Goal: Task Accomplishment & Management: Manage account settings

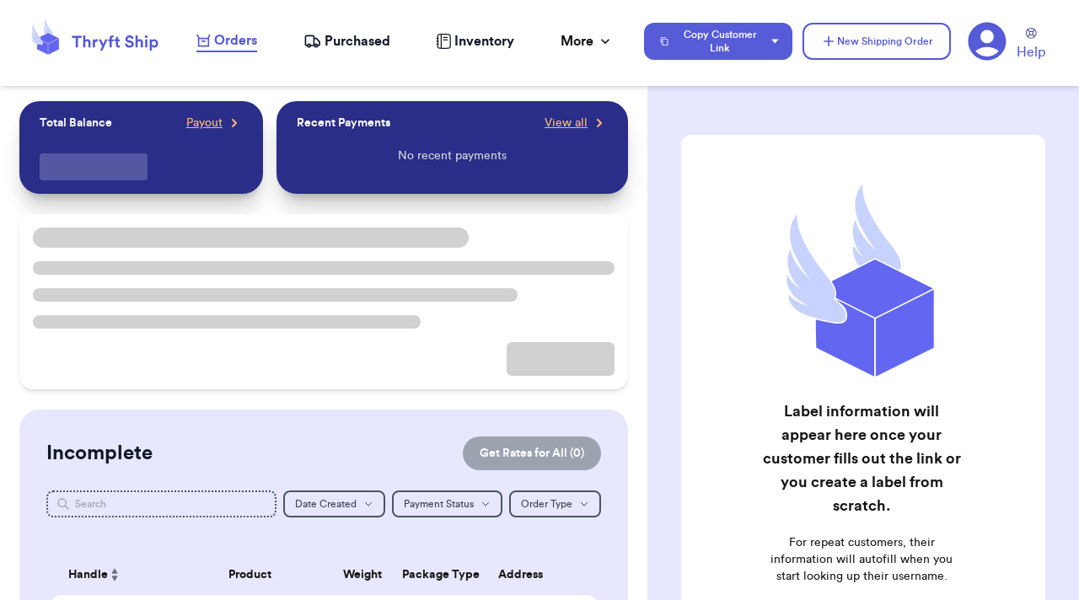
checkbox input "true"
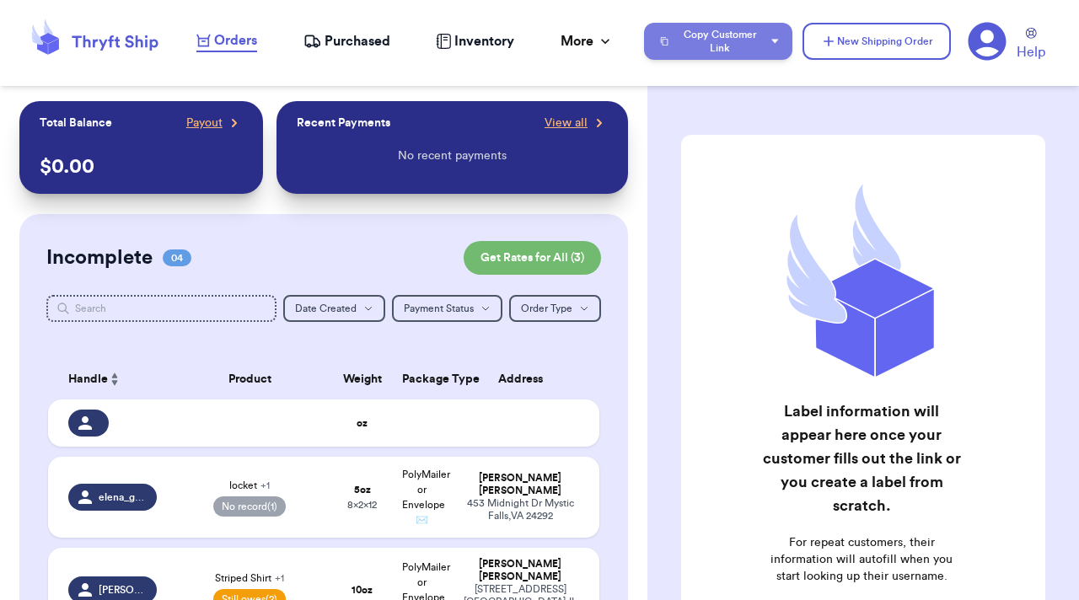
click at [759, 46] on button "Copy Customer Link" at bounding box center [718, 41] width 148 height 37
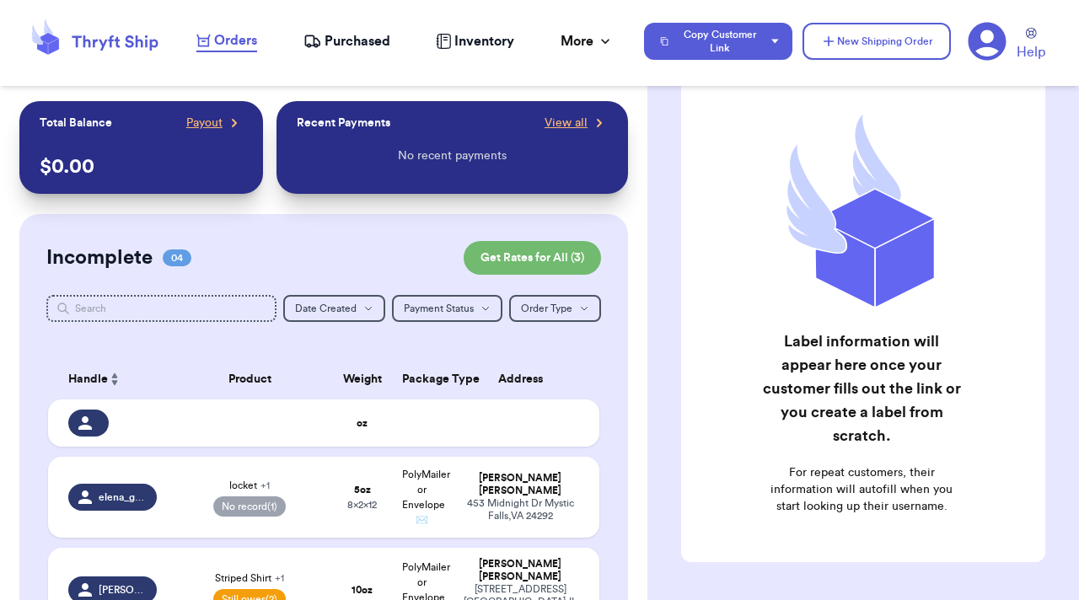
scroll to position [67, 0]
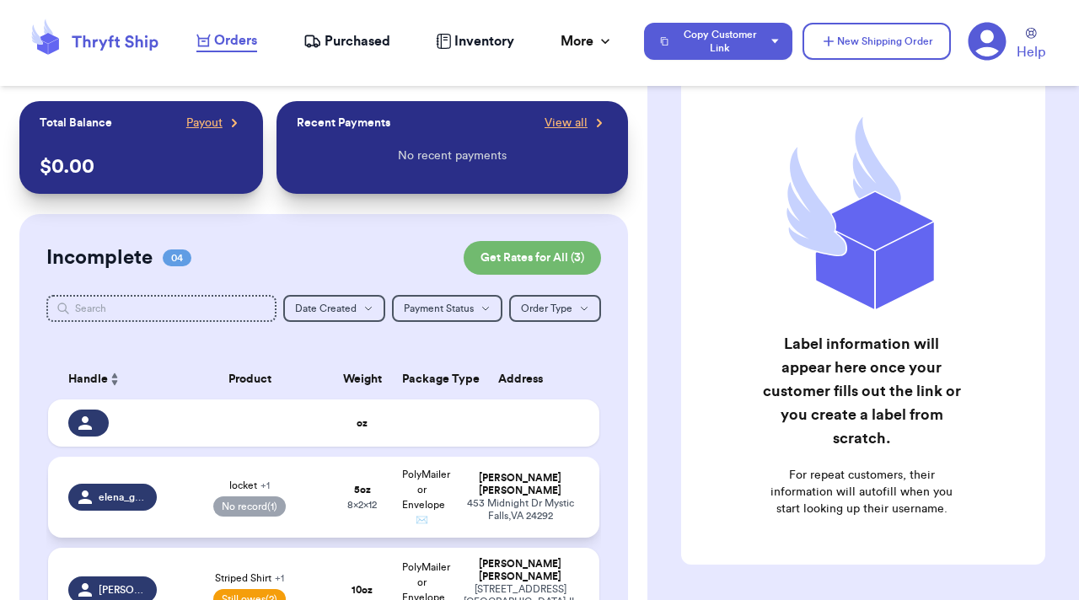
click at [490, 470] on td "[PERSON_NAME] [STREET_ADDRESS]" at bounding box center [525, 497] width 148 height 81
select select "paid"
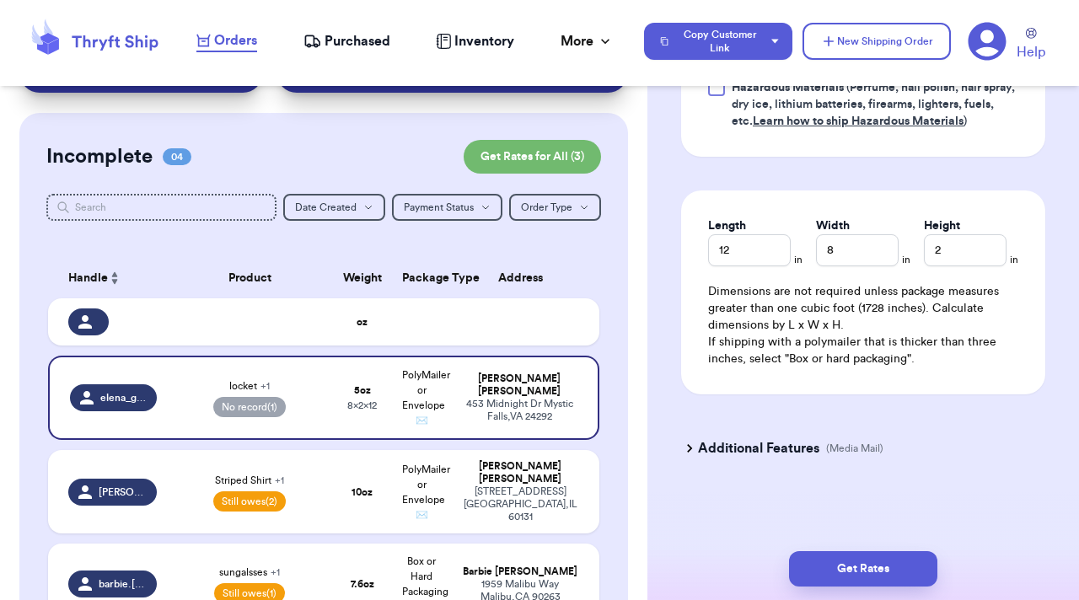
scroll to position [267, 0]
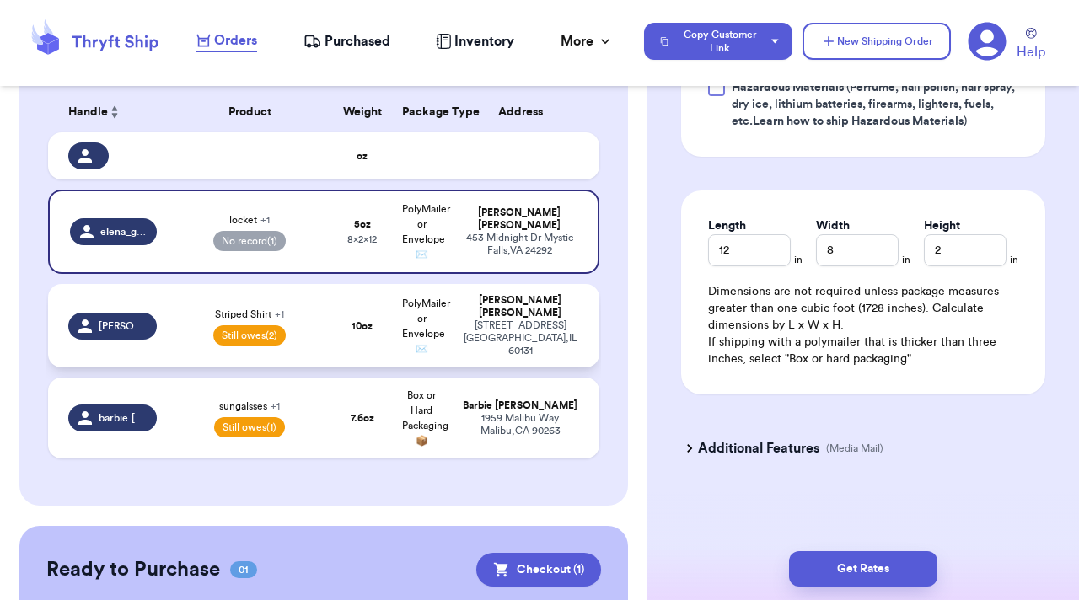
click at [334, 324] on td "10 oz" at bounding box center [362, 325] width 59 height 83
type input "Striped Shirt"
select select "unpaid"
type input "red hat"
select select "unpaid"
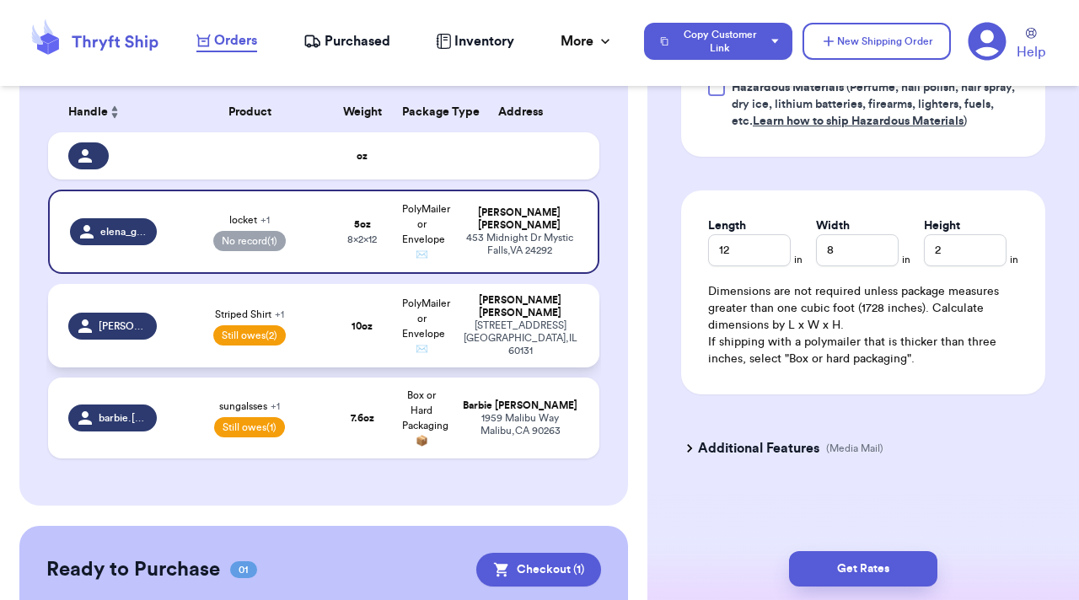
type input "10"
type input "15"
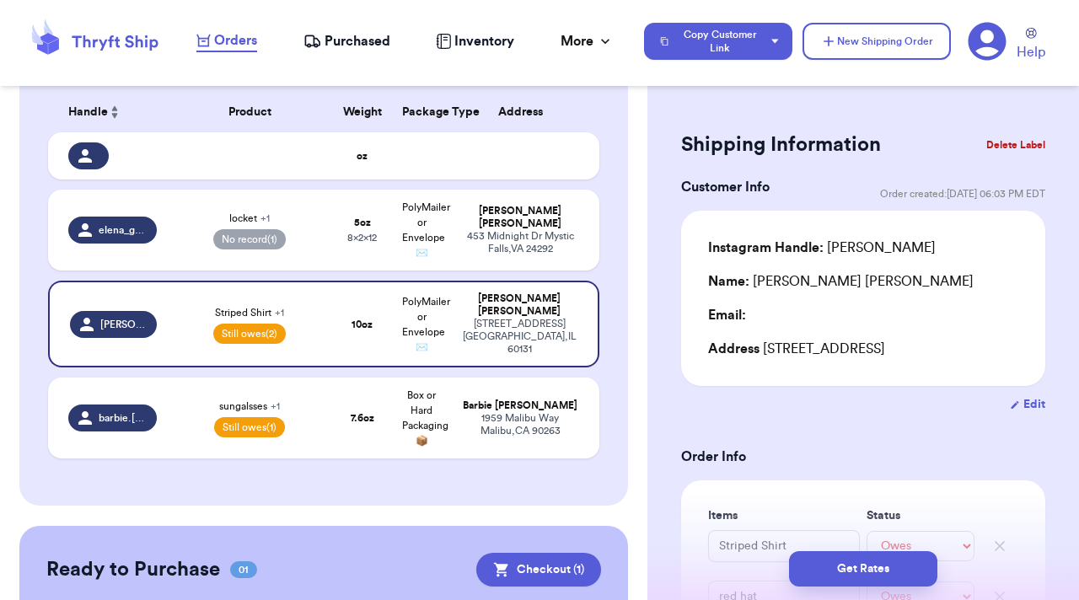
scroll to position [0, 0]
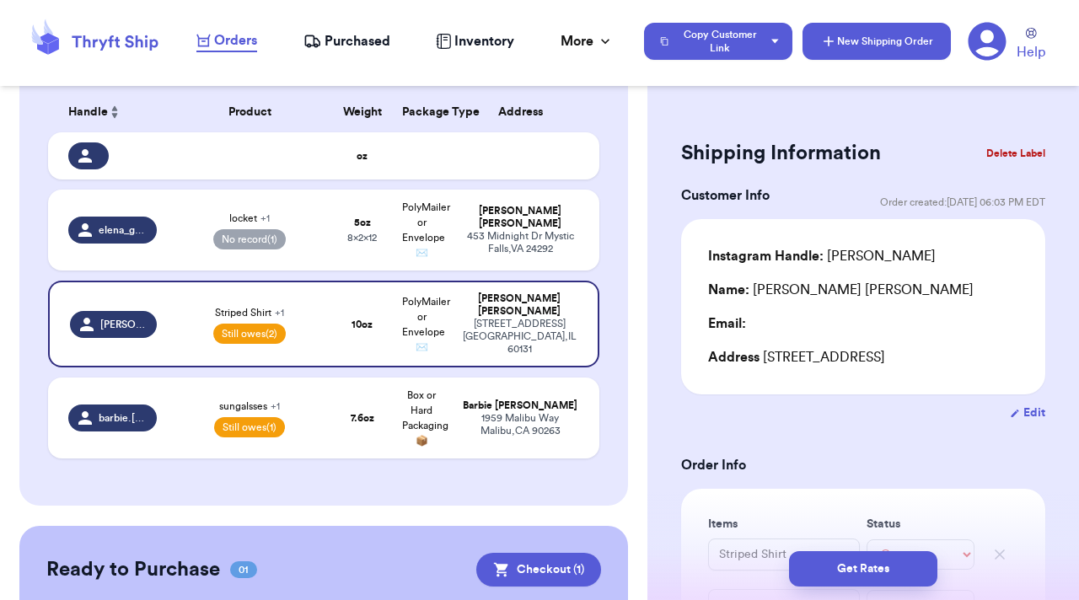
click at [871, 40] on button "New Shipping Order" at bounding box center [876, 41] width 148 height 37
select select "unknown"
type input "0"
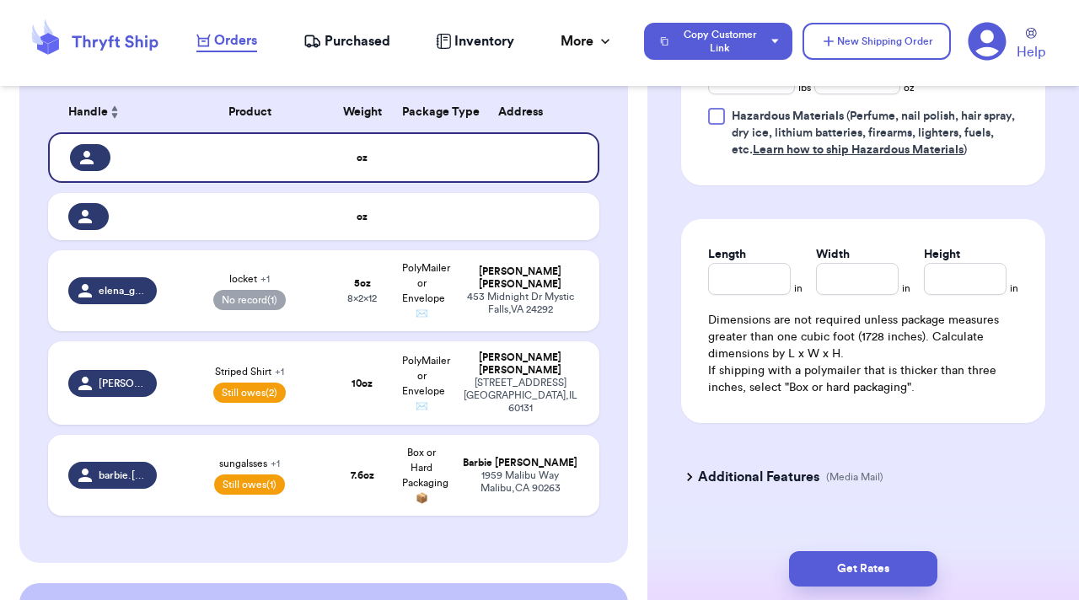
scroll to position [1245, 0]
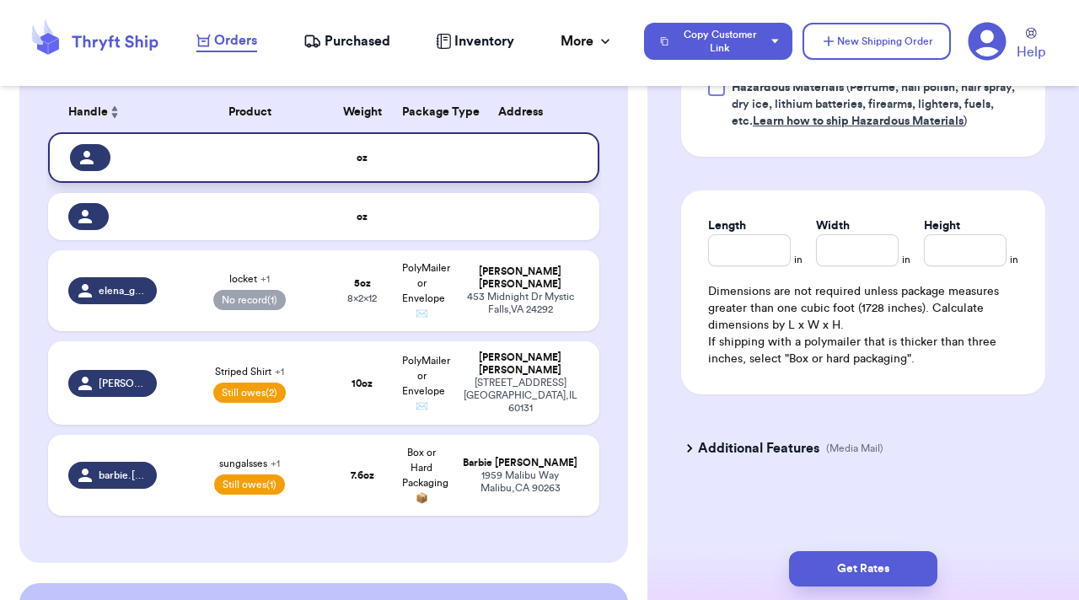
click at [557, 161] on td at bounding box center [525, 157] width 148 height 51
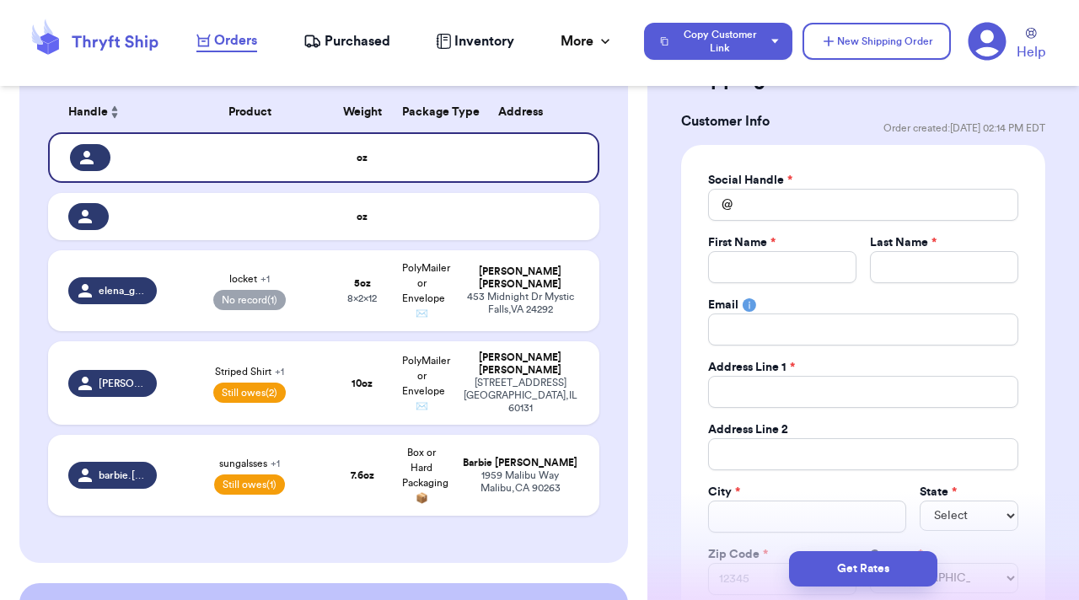
scroll to position [0, 0]
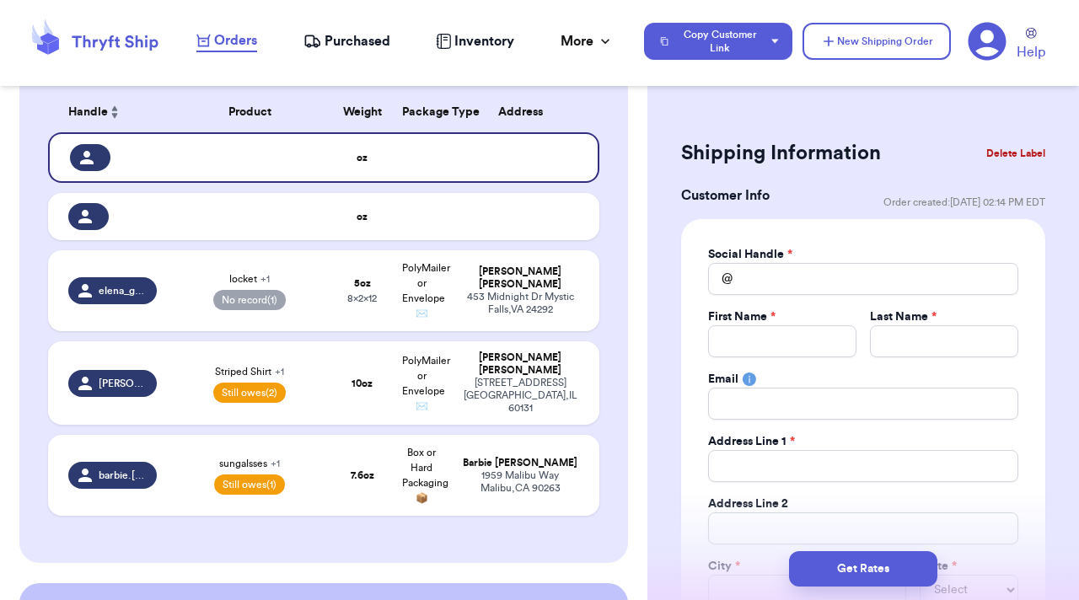
click at [1008, 153] on button "Delete Label" at bounding box center [1015, 153] width 72 height 37
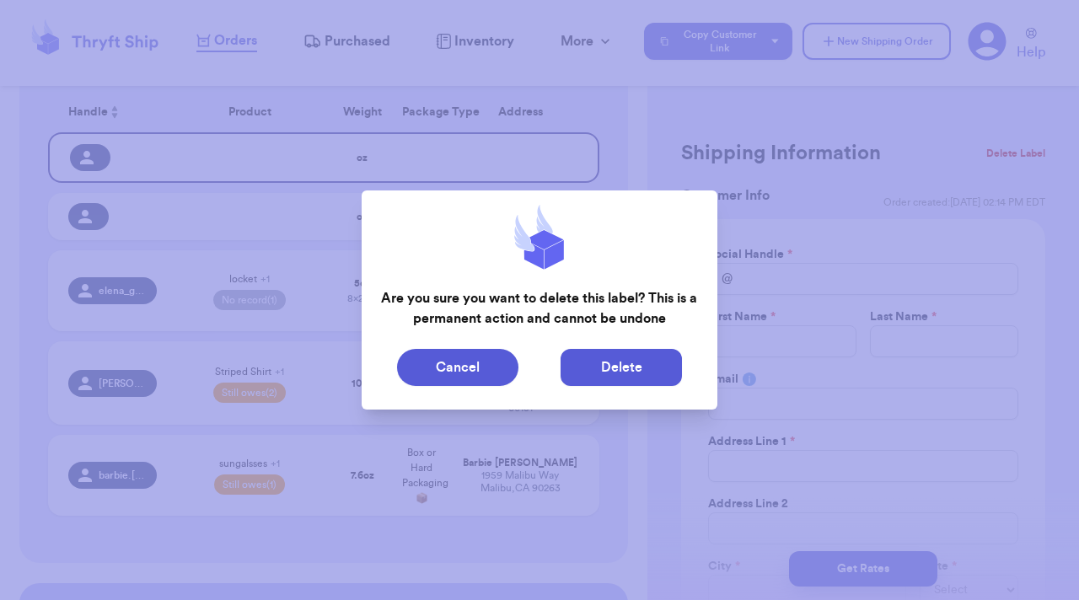
click at [635, 376] on button "Delete" at bounding box center [620, 367] width 121 height 37
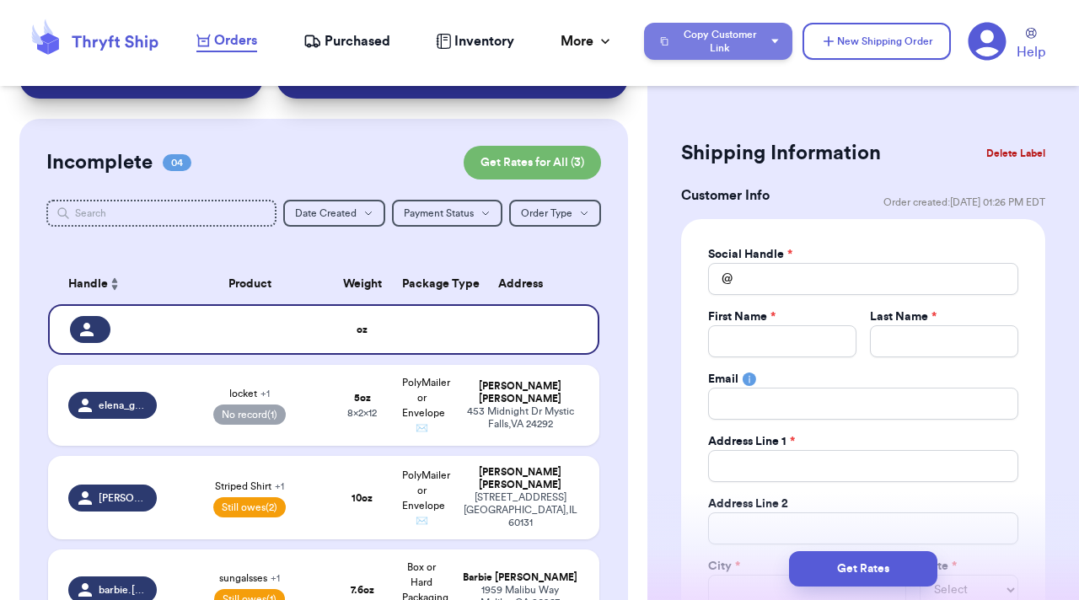
scroll to position [72, 0]
